Goal: Information Seeking & Learning: Understand process/instructions

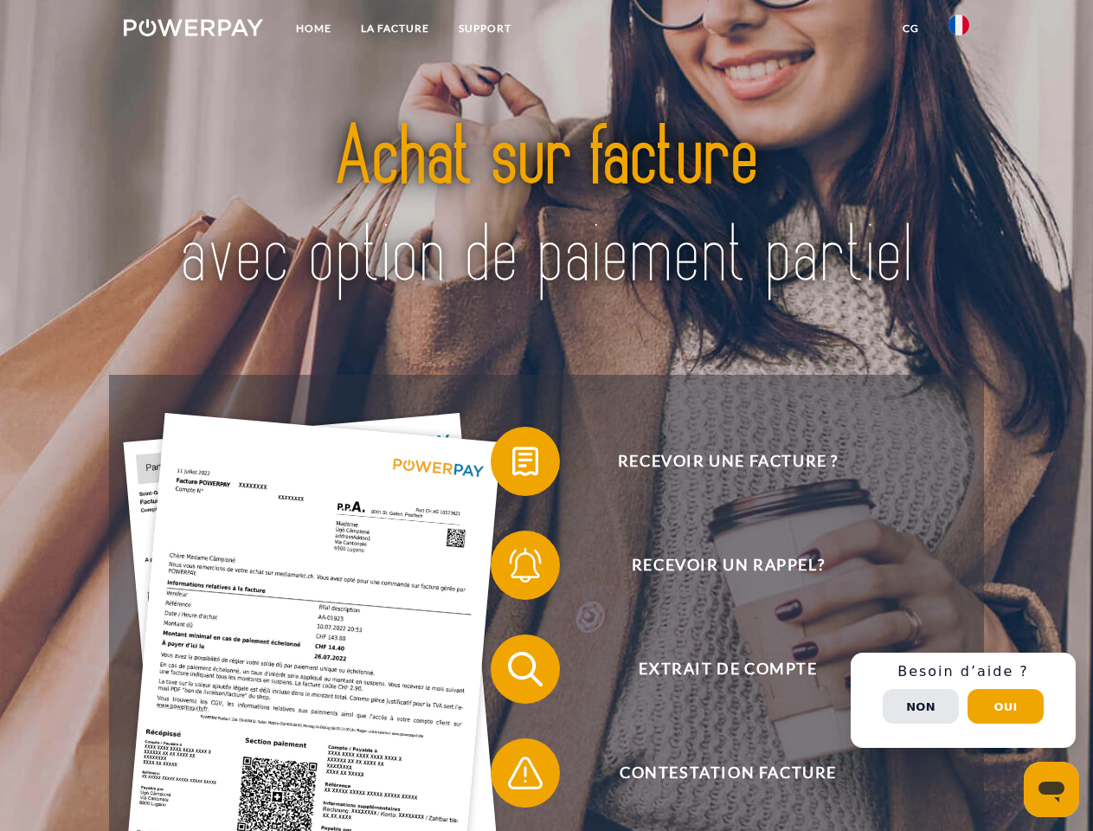
click at [193, 30] on img at bounding box center [193, 27] width 139 height 17
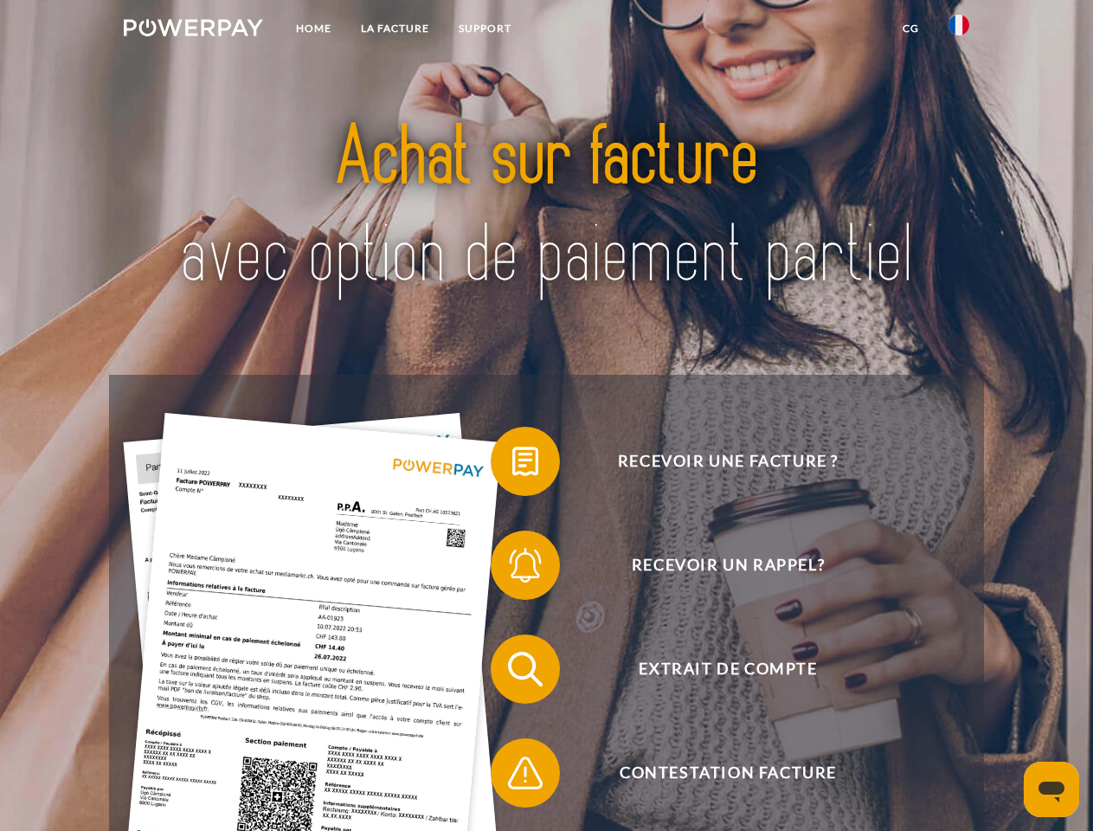
click at [959, 30] on img at bounding box center [958, 25] width 21 height 21
click at [910, 29] on link "CG" at bounding box center [911, 28] width 46 height 31
click at [512, 465] on span at bounding box center [499, 461] width 87 height 87
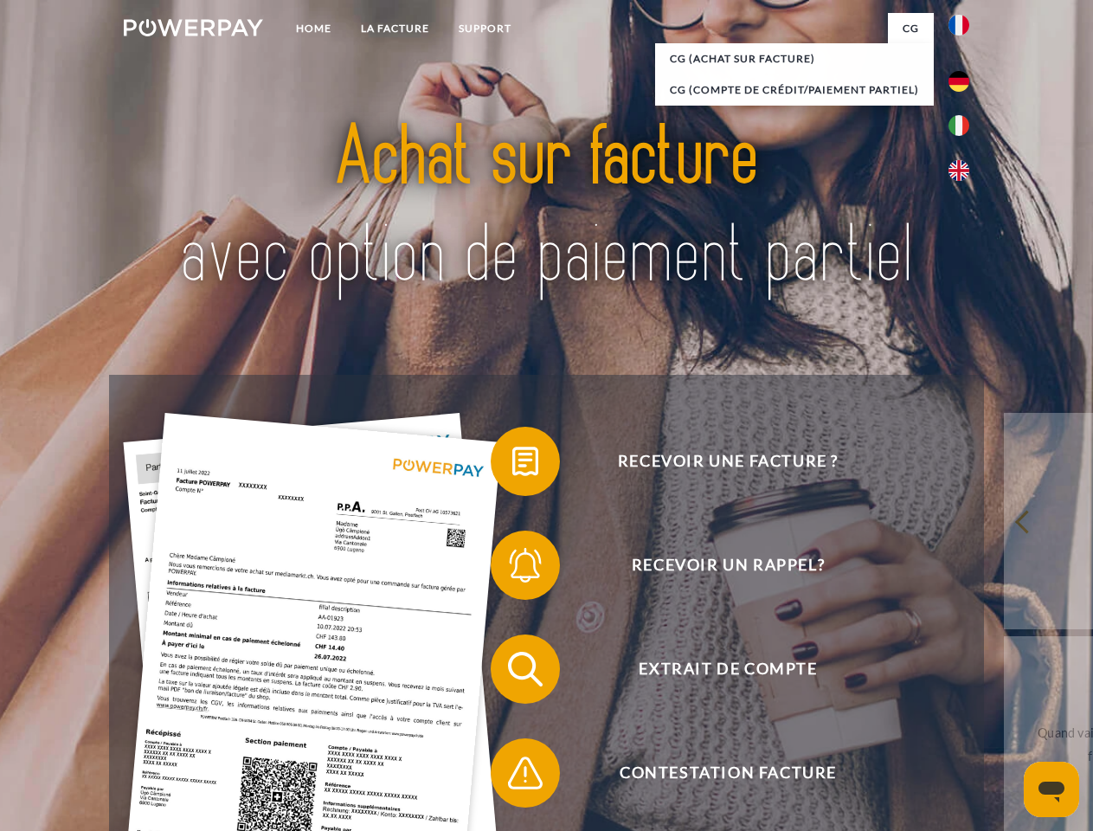
click at [512, 569] on span at bounding box center [499, 565] width 87 height 87
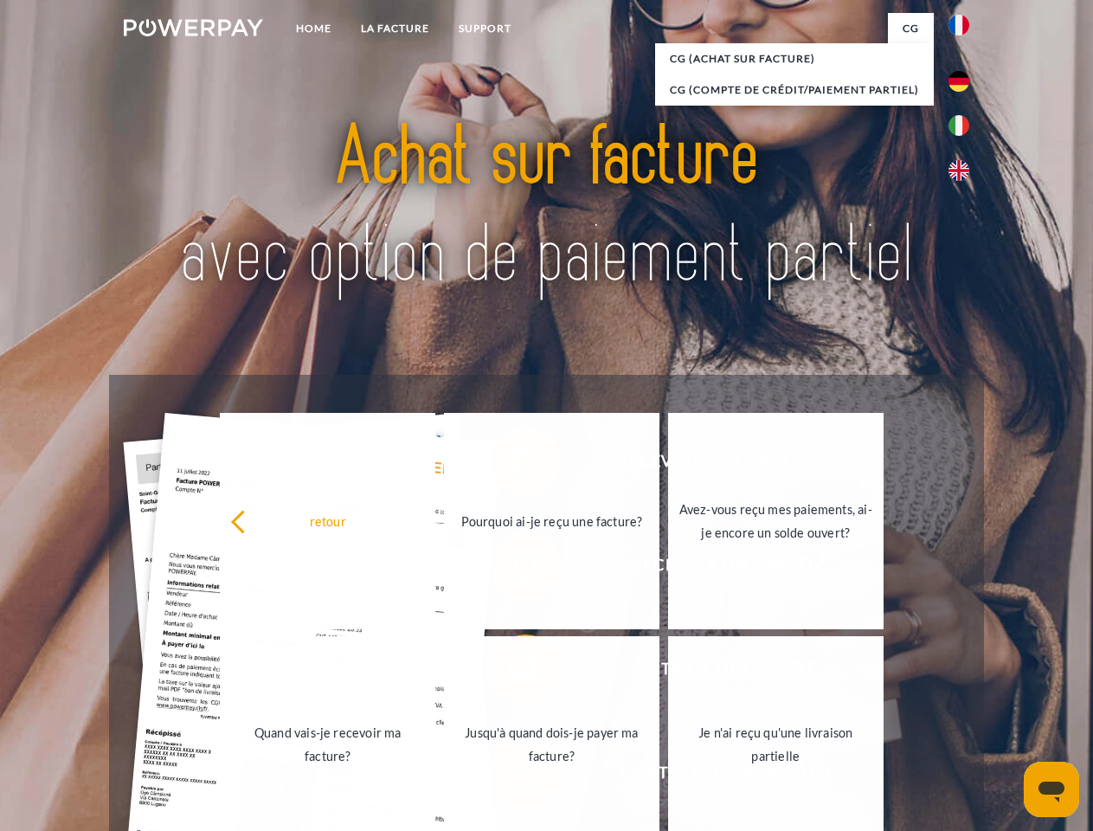
click at [512, 672] on link "Jusqu'à quand dois-je payer ma facture?" at bounding box center [551, 744] width 215 height 216
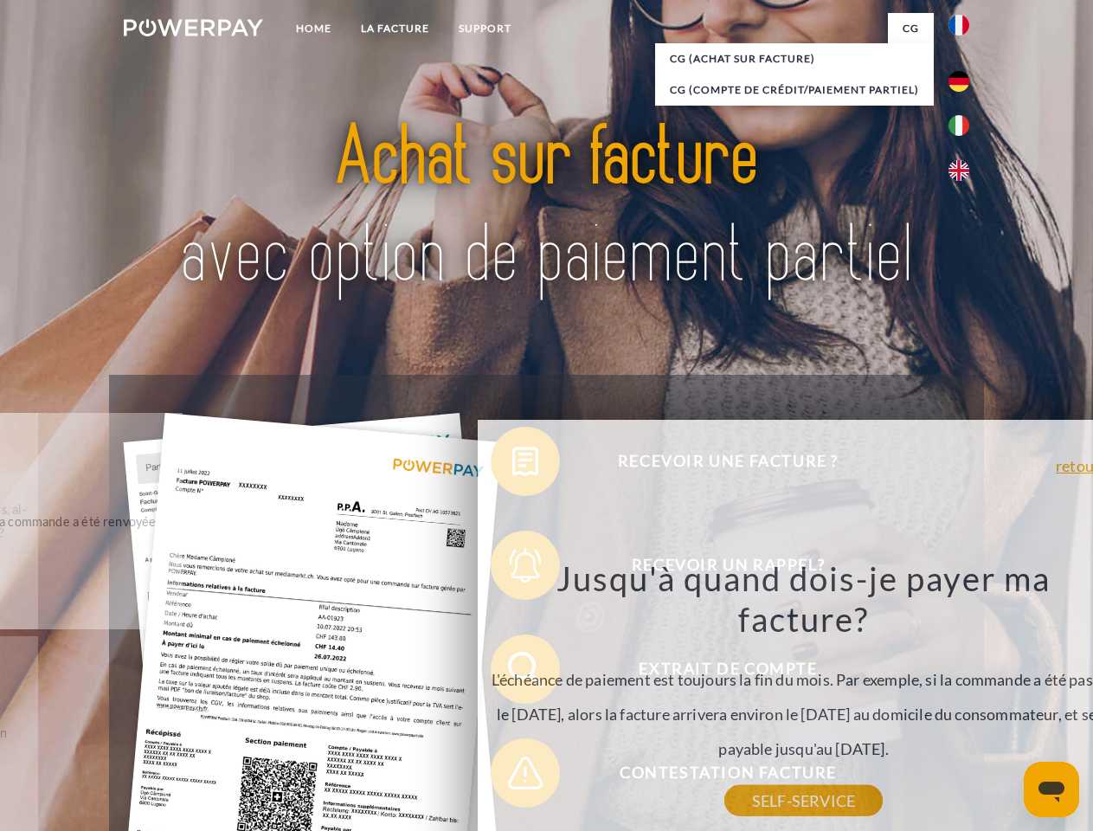
click at [512, 776] on div "Recevoir une facture ? Recevoir un rappel? Extrait de compte retour" at bounding box center [546, 721] width 874 height 692
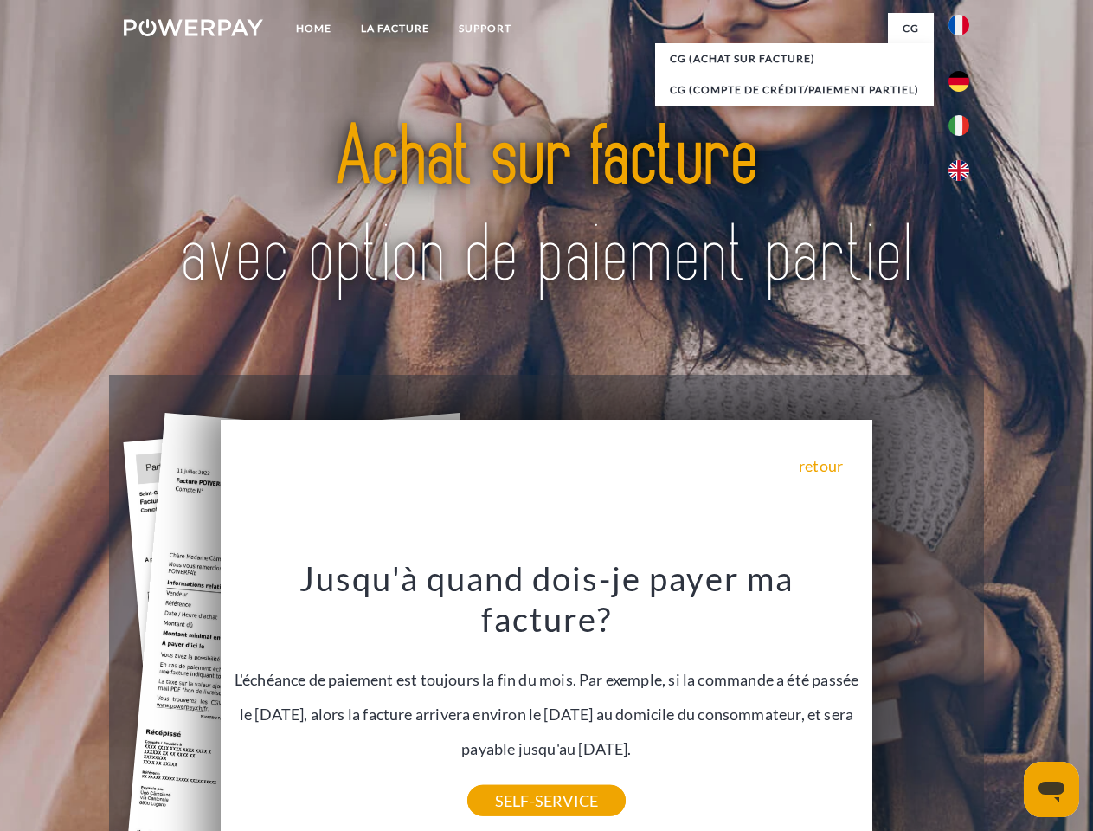
click at [963, 700] on div "Recevoir une facture ? Recevoir un rappel? Extrait de compte retour" at bounding box center [546, 721] width 874 height 692
click at [921, 704] on span "Extrait de compte" at bounding box center [728, 668] width 424 height 69
click at [1006, 706] on header "Home LA FACTURE Support" at bounding box center [546, 597] width 1093 height 1195
